Goal: Transaction & Acquisition: Purchase product/service

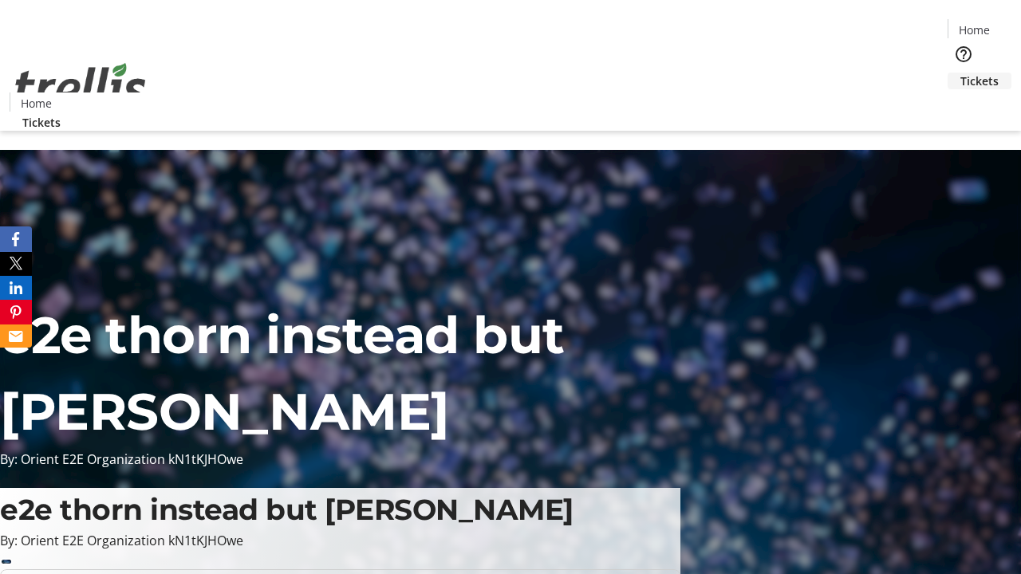
click at [960, 73] on span "Tickets" at bounding box center [979, 81] width 38 height 17
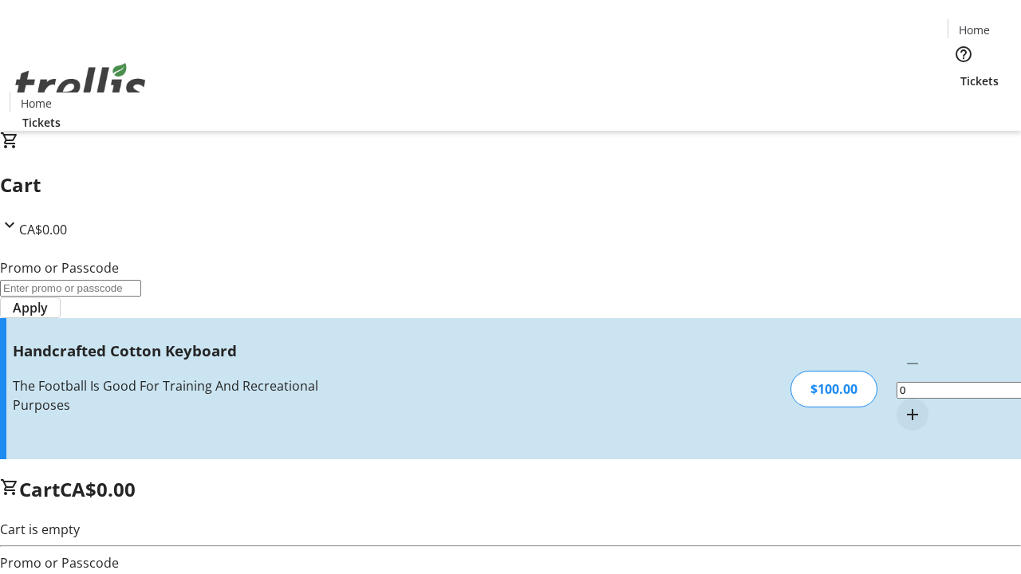
click at [903, 405] on mat-icon "Increment by one" at bounding box center [912, 414] width 19 height 19
type input "1"
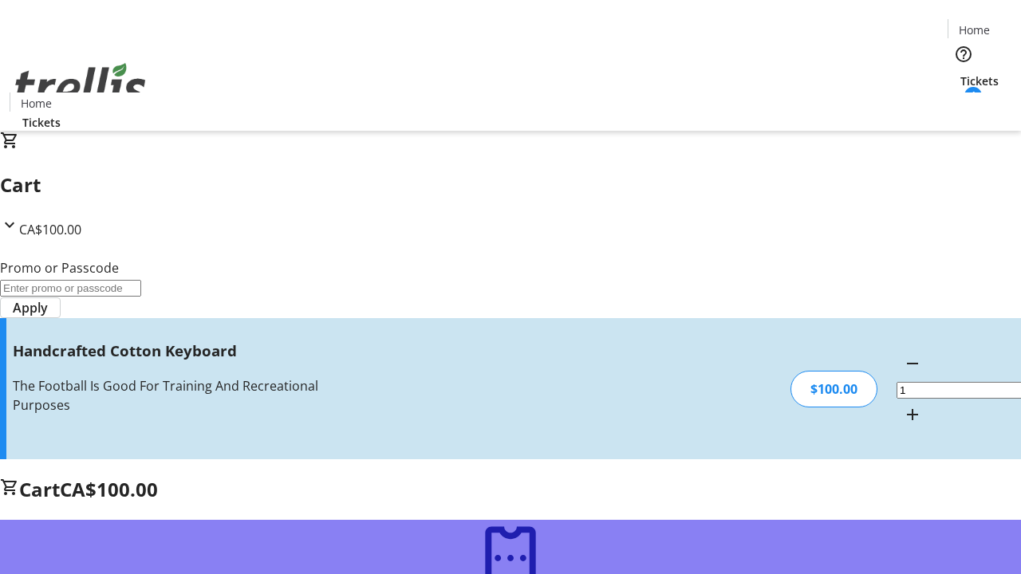
type input "FREE"
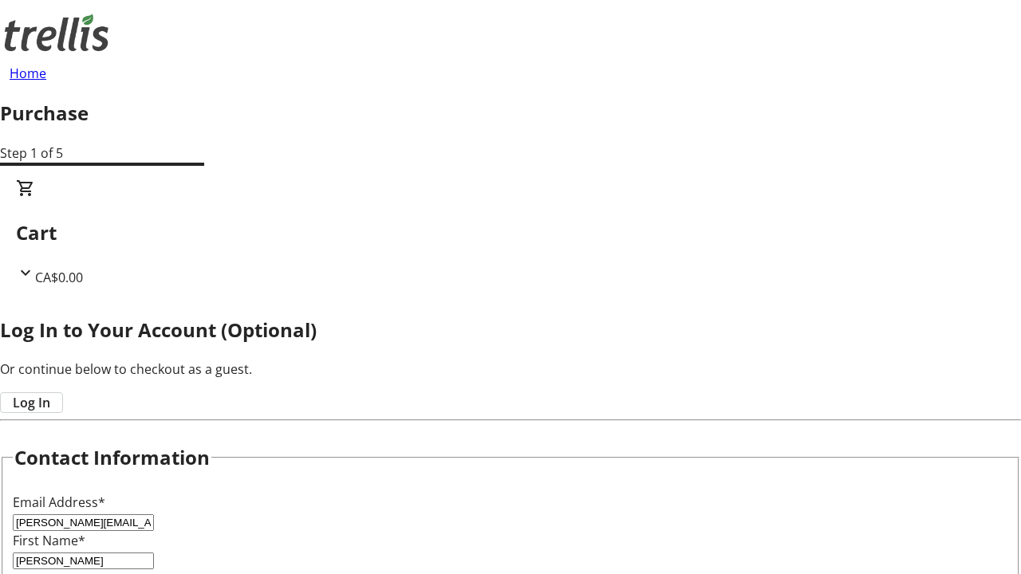
type input "Hyatt"
